Goal: Task Accomplishment & Management: Complete application form

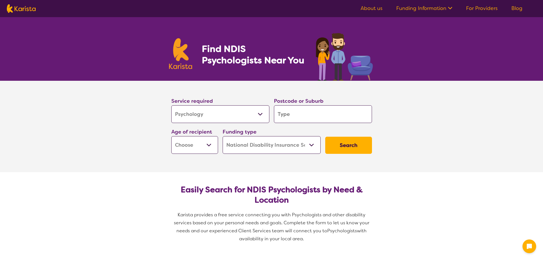
select select "Psychology"
select select "NDIS"
select select "Psychology"
select select "NDIS"
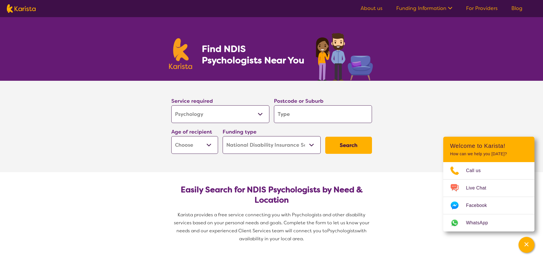
click at [283, 115] on input "search" at bounding box center [323, 114] width 98 height 18
type input "2759"
click at [299, 141] on em "2759" at bounding box center [299, 141] width 11 height 6
click at [208, 145] on select "Early Childhood - 0 to 9 Child - 10 to 11 Adolescent - 12 to 17 Adult - 18 to 6…" at bounding box center [194, 145] width 47 height 18
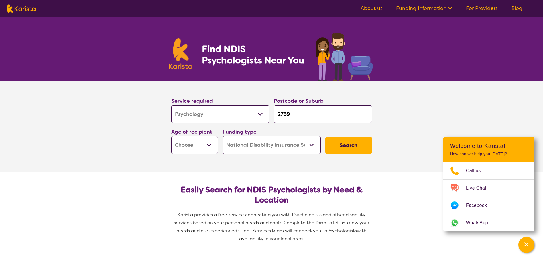
select select "AD"
click at [171, 136] on select "Early Childhood - 0 to 9 Child - 10 to 11 Adolescent - 12 to 17 Adult - 18 to 6…" at bounding box center [194, 145] width 47 height 18
select select "AD"
click at [336, 147] on button "Search" at bounding box center [348, 145] width 47 height 17
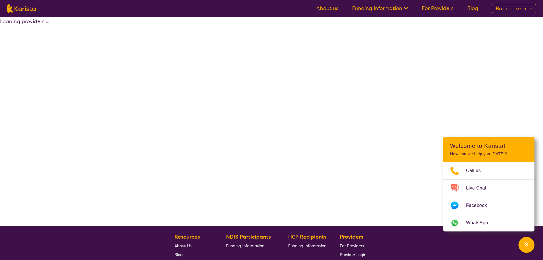
select select "by_score"
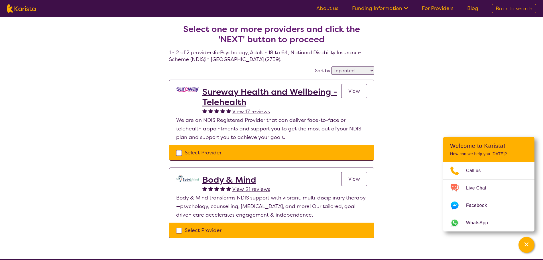
click at [232, 177] on h2 "Body & Mind" at bounding box center [236, 179] width 68 height 10
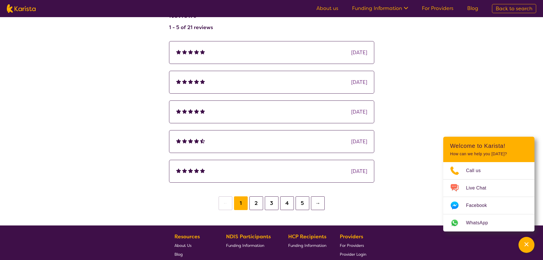
scroll to position [741, 0]
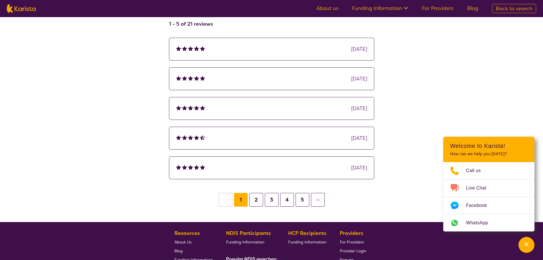
click at [258, 193] on button "2" at bounding box center [256, 200] width 14 height 14
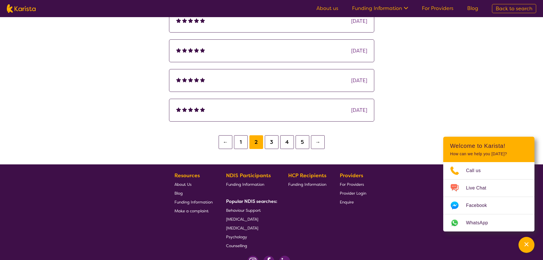
scroll to position [798, 0]
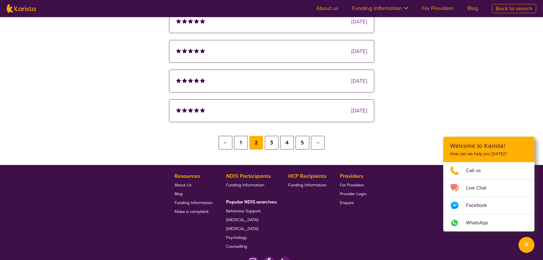
click at [271, 136] on button "3" at bounding box center [272, 143] width 14 height 14
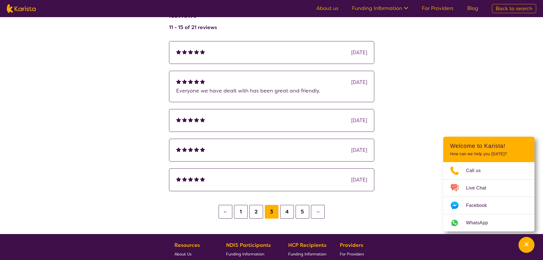
scroll to position [713, 0]
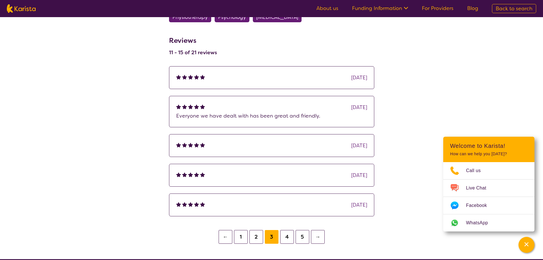
click at [284, 230] on button "4" at bounding box center [287, 237] width 14 height 14
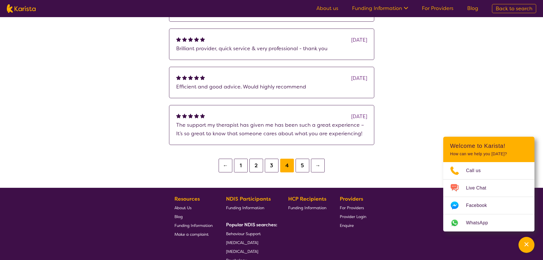
scroll to position [818, 0]
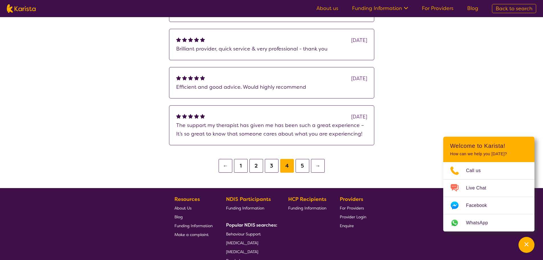
click at [241, 162] on button "1" at bounding box center [241, 166] width 14 height 14
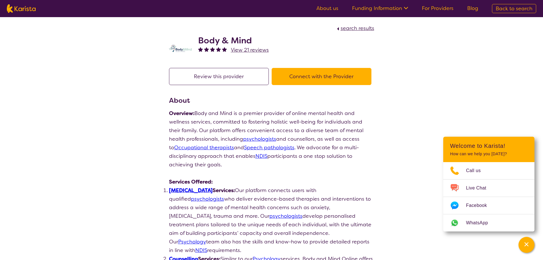
click at [287, 80] on button "Connect with the Provider" at bounding box center [322, 76] width 100 height 17
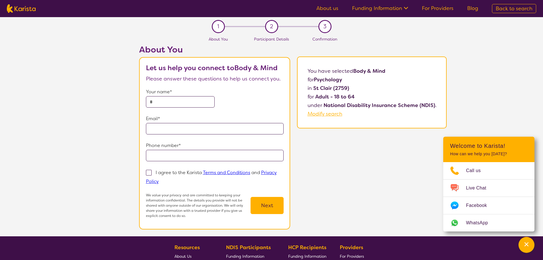
click at [186, 103] on input "text" at bounding box center [180, 101] width 69 height 11
type input "**********"
click at [177, 127] on input "email" at bounding box center [215, 128] width 138 height 11
type input "**********"
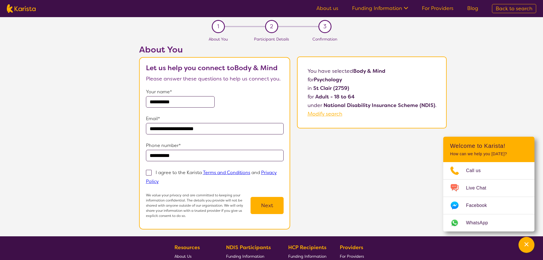
click at [148, 174] on span at bounding box center [149, 173] width 6 height 6
click at [159, 179] on input "I agree to the Karista Terms and Conditions and Privacy Policy" at bounding box center [161, 181] width 4 height 4
checkbox input "true"
click at [268, 204] on button "Next" at bounding box center [267, 205] width 33 height 17
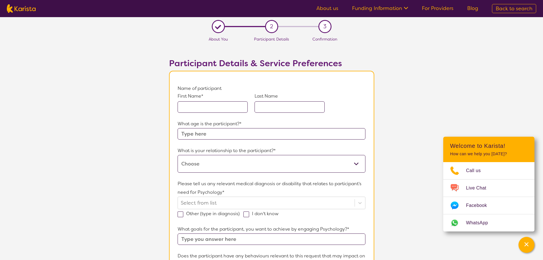
click at [206, 110] on input "text" at bounding box center [213, 106] width 70 height 11
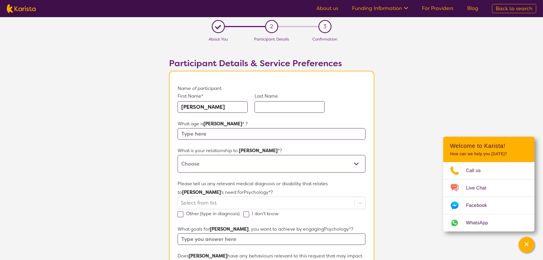
type input "[PERSON_NAME]"
click at [268, 105] on input "text" at bounding box center [290, 106] width 70 height 11
type input "[PERSON_NAME]"
click at [228, 132] on input "text" at bounding box center [272, 133] width 188 height 11
type input "28"
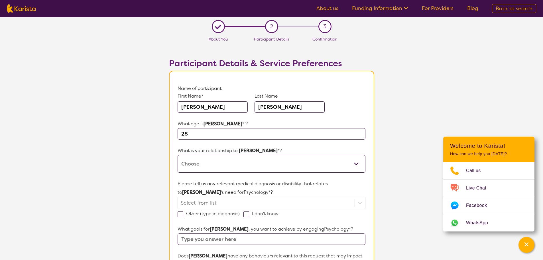
click at [204, 161] on select "This request is for myself I am their parent I am their child I am their spouse…" at bounding box center [272, 164] width 188 height 18
select select "This request is for myself"
click at [178, 155] on select "This request is for myself I am their parent I am their child I am their spouse…" at bounding box center [272, 164] width 188 height 18
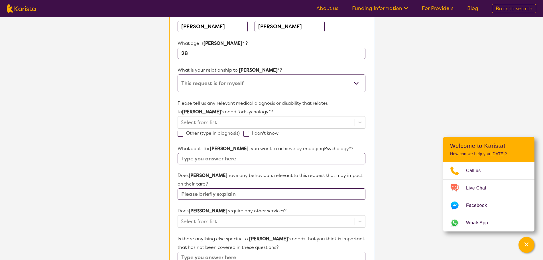
scroll to position [86, 0]
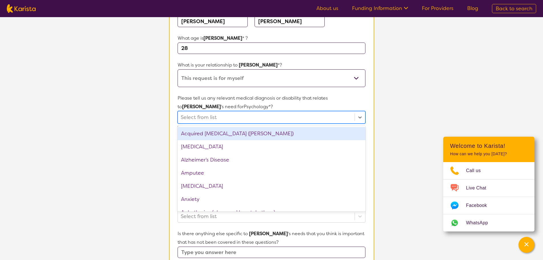
click at [195, 121] on div at bounding box center [266, 117] width 171 height 10
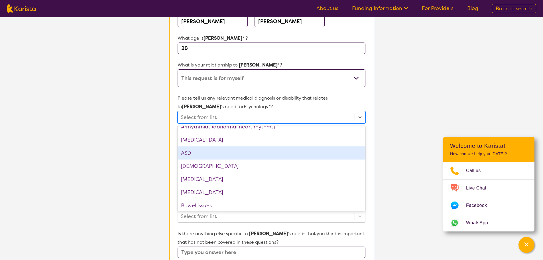
click at [195, 156] on div "ASD" at bounding box center [272, 152] width 188 height 13
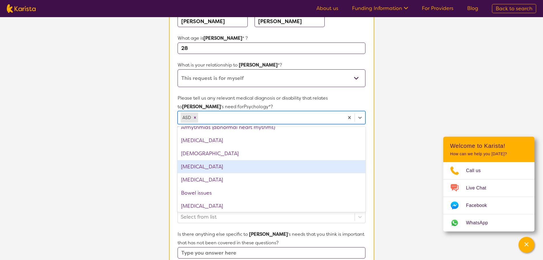
click at [206, 164] on div "[MEDICAL_DATA]" at bounding box center [272, 166] width 188 height 13
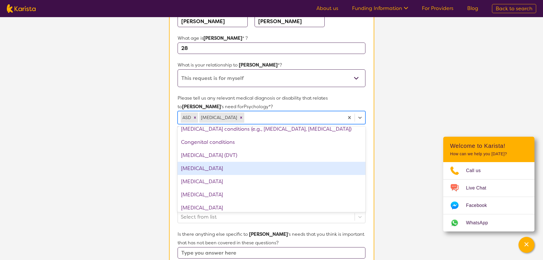
scroll to position [257, 0]
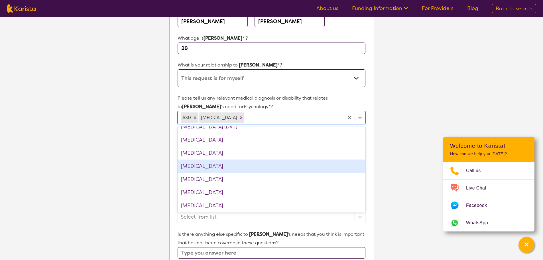
click at [206, 166] on div "[MEDICAL_DATA]" at bounding box center [272, 165] width 188 height 13
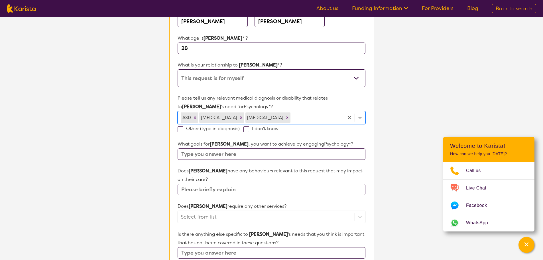
scroll to position [114, 0]
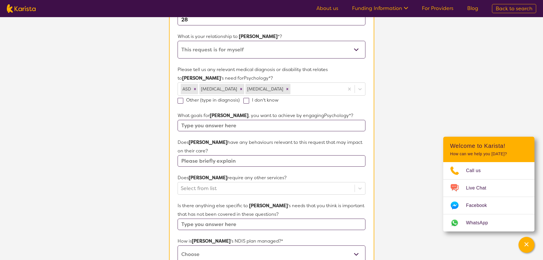
click at [199, 127] on input "text" at bounding box center [272, 125] width 188 height 11
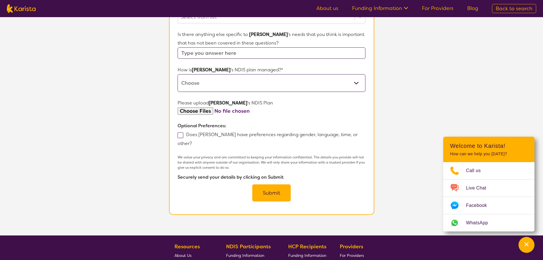
scroll to position [297, 0]
click at [179, 131] on label "Does [PERSON_NAME] have preferences regarding gender, language, time, or other?" at bounding box center [268, 138] width 180 height 15
click at [192, 141] on input "Does [PERSON_NAME] have preferences regarding gender, language, time, or other?" at bounding box center [194, 143] width 4 height 4
checkbox input "true"
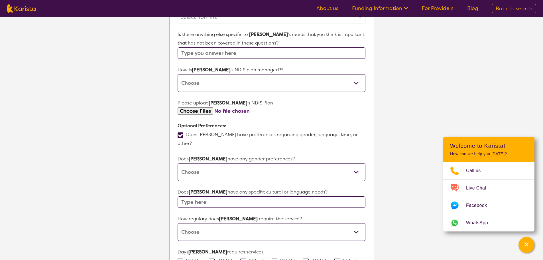
click at [208, 163] on select "[DEMOGRAPHIC_DATA] [DEMOGRAPHIC_DATA] Other No Preference" at bounding box center [272, 172] width 188 height 18
select select "No preference"
click at [178, 163] on select "[DEMOGRAPHIC_DATA] [DEMOGRAPHIC_DATA] Other No Preference" at bounding box center [272, 172] width 188 height 18
click at [197, 196] on input "text" at bounding box center [272, 201] width 188 height 11
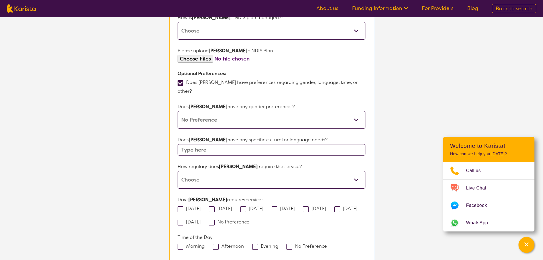
scroll to position [354, 0]
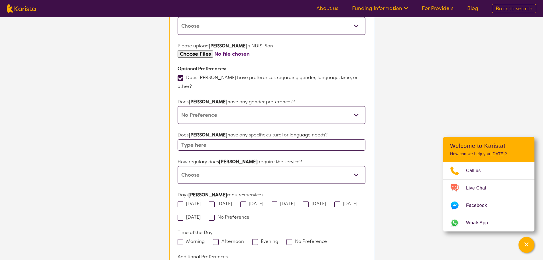
click at [247, 199] on div "[DATE] [DATE] [DATE] [DATE] [DATE] [DATE] [DATE] No Preference" at bounding box center [272, 210] width 188 height 22
click at [246, 201] on span at bounding box center [243, 204] width 6 height 6
click at [263, 201] on input "[DATE]" at bounding box center [265, 203] width 4 height 4
checkbox input "true"
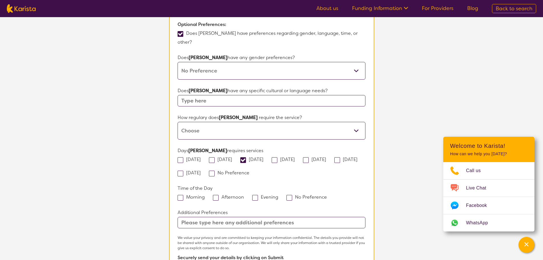
scroll to position [411, 0]
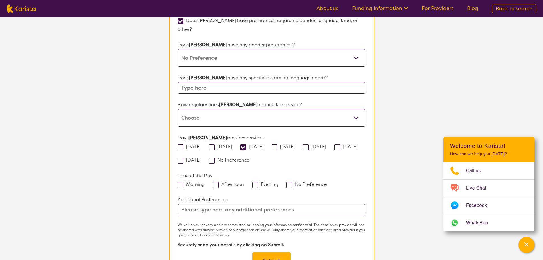
click at [256, 182] on span at bounding box center [255, 185] width 6 height 6
click at [278, 182] on input "Evening" at bounding box center [280, 184] width 4 height 4
checkbox input "true"
click at [218, 182] on span at bounding box center [216, 185] width 6 height 6
click at [244, 182] on input "Afternoon" at bounding box center [246, 184] width 4 height 4
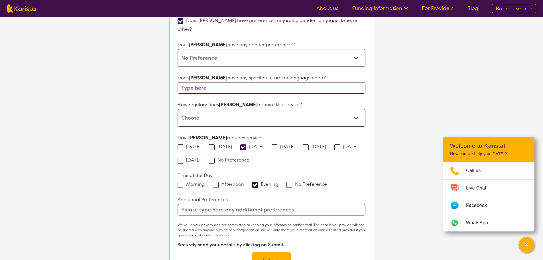
checkbox input "true"
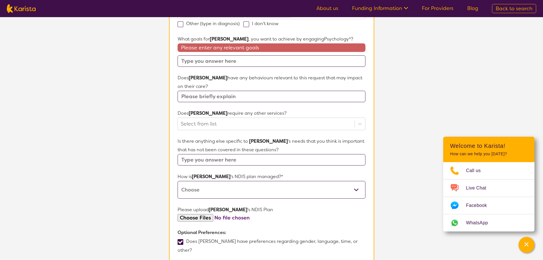
scroll to position [155, 0]
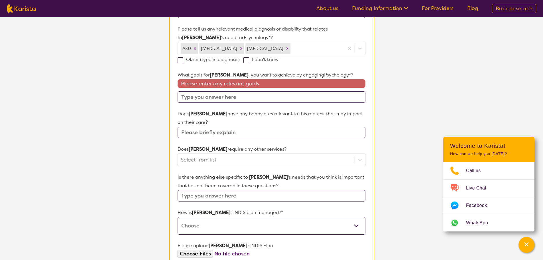
click at [209, 96] on input "text" at bounding box center [272, 96] width 188 height 11
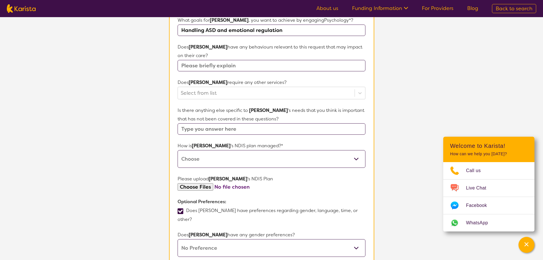
scroll to position [212, 0]
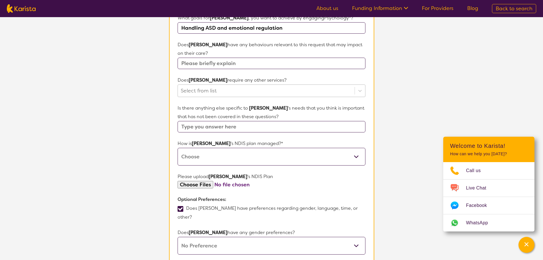
type input "Handling ASD and emotional regulation"
click at [204, 90] on div at bounding box center [266, 91] width 171 height 10
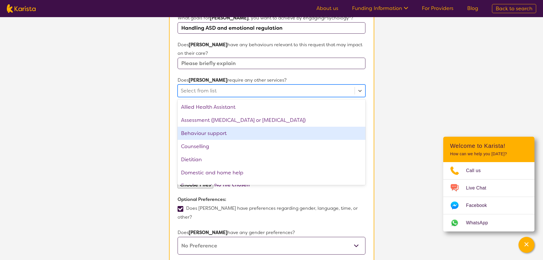
click at [196, 129] on div "Behaviour support" at bounding box center [272, 133] width 188 height 13
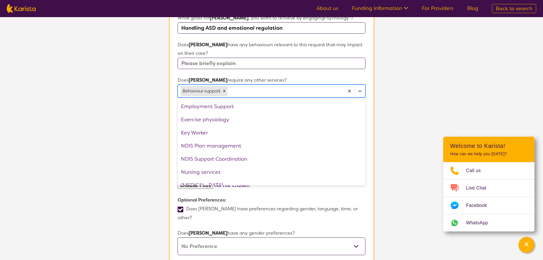
scroll to position [0, 0]
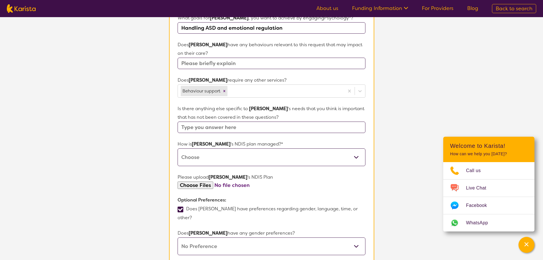
click at [160, 87] on section "L About You 2 Participant Details 3 Confirmation Participant Details & Service …" at bounding box center [271, 148] width 543 height 685
click at [202, 125] on input "text" at bounding box center [272, 126] width 188 height 11
click at [194, 155] on select "Self-managed NDIS plan Managed by a registered plan management provider (not th…" at bounding box center [272, 157] width 188 height 18
select select "Plan Managed"
click at [178, 148] on select "Self-managed NDIS plan Managed by a registered plan management provider (not th…" at bounding box center [272, 157] width 188 height 18
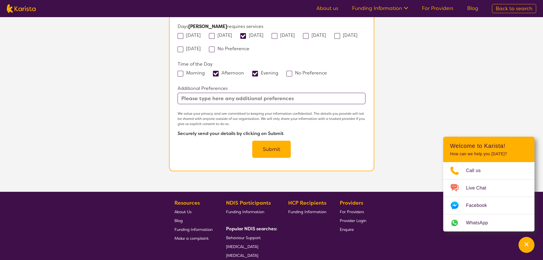
scroll to position [554, 0]
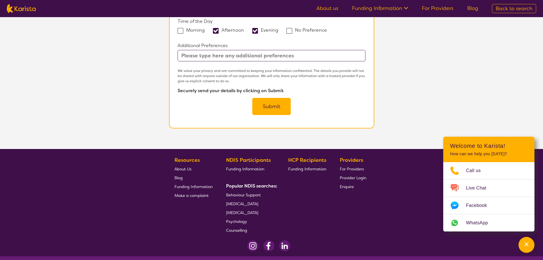
click at [275, 98] on button "Submit" at bounding box center [271, 106] width 38 height 17
